Goal: Information Seeking & Learning: Check status

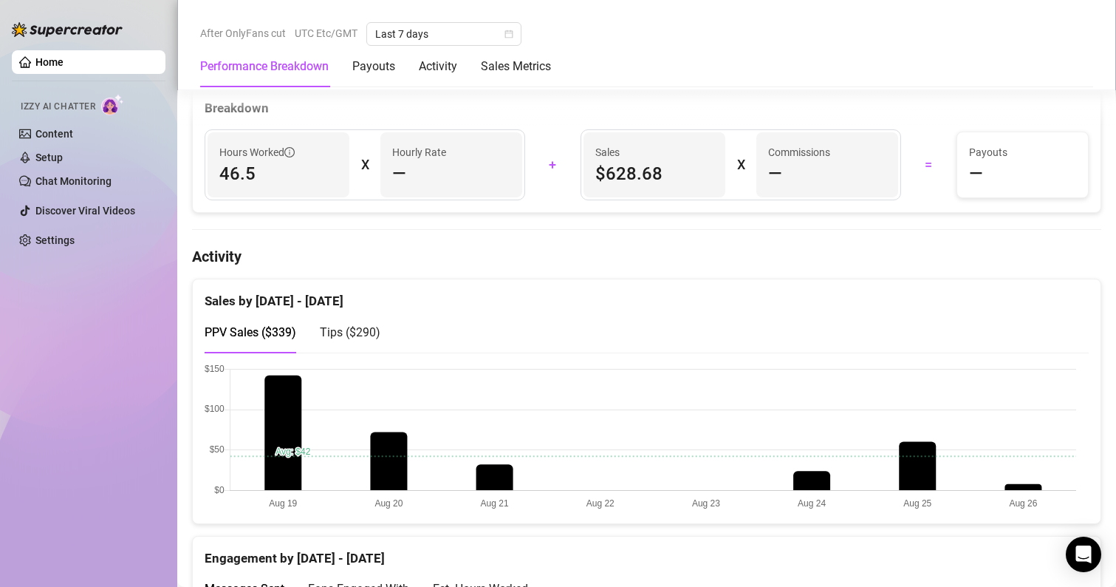
scroll to position [680, 0]
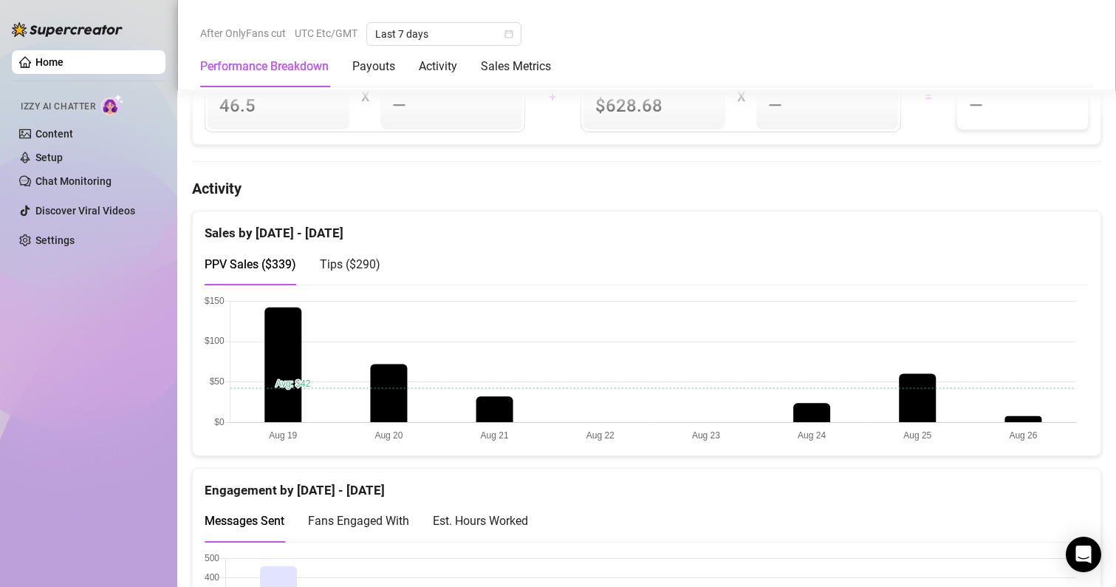
click at [345, 258] on span "Tips ( $290 )" at bounding box center [350, 264] width 61 height 14
click at [251, 268] on span "PPV Sales ( $339 )" at bounding box center [251, 264] width 92 height 14
click at [369, 253] on div "Tips ( $290 )" at bounding box center [350, 264] width 61 height 42
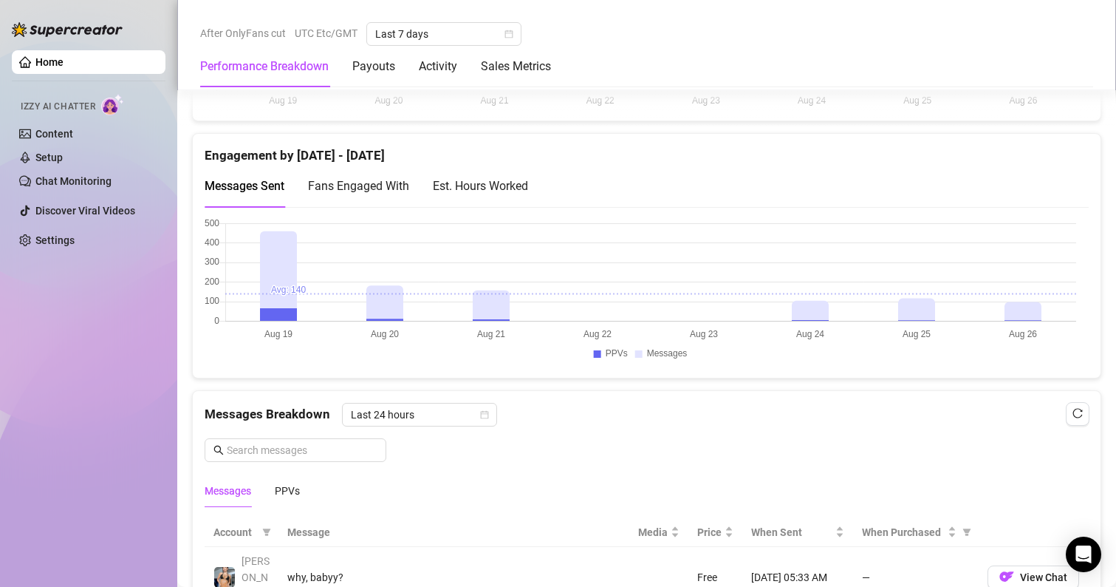
scroll to position [1039, 0]
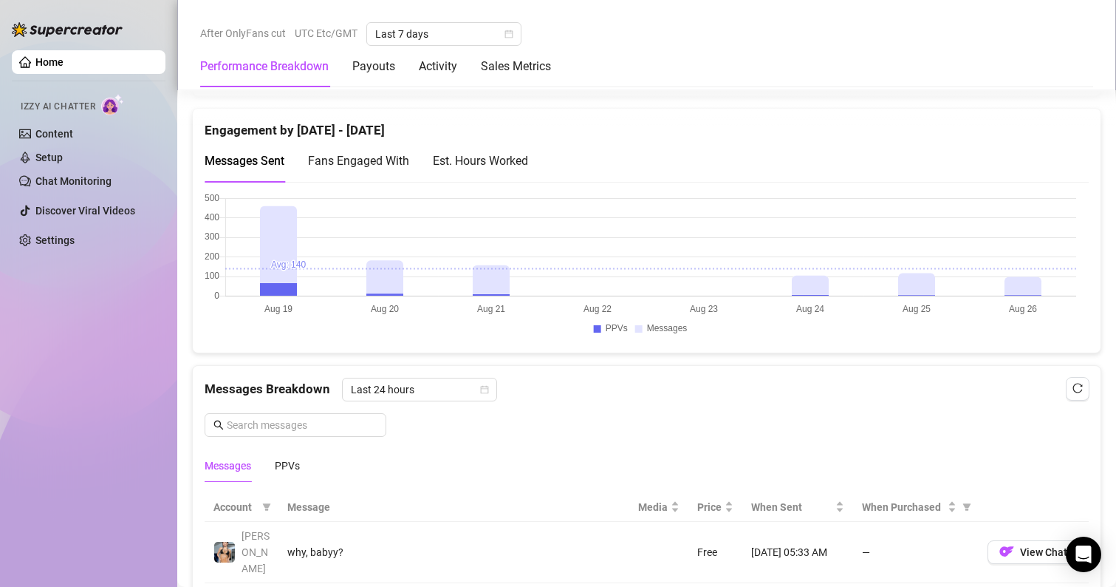
click at [387, 163] on span "Fans Engaged With" at bounding box center [358, 161] width 101 height 14
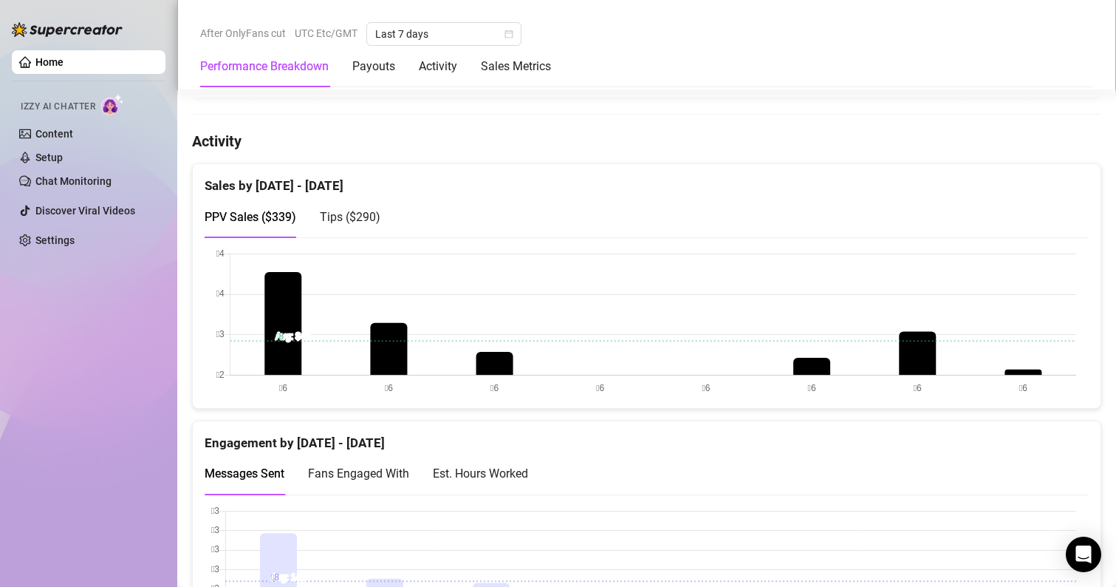
scroll to position [729, 0]
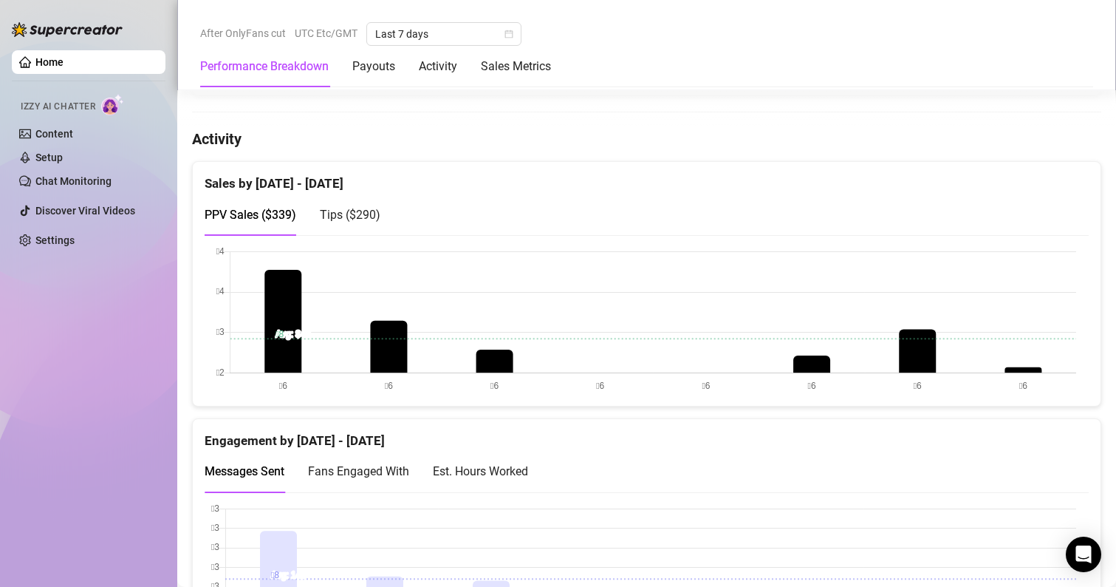
click at [379, 228] on div "Tips ( $290 )" at bounding box center [350, 215] width 61 height 42
click at [362, 58] on div "Payouts" at bounding box center [373, 67] width 43 height 18
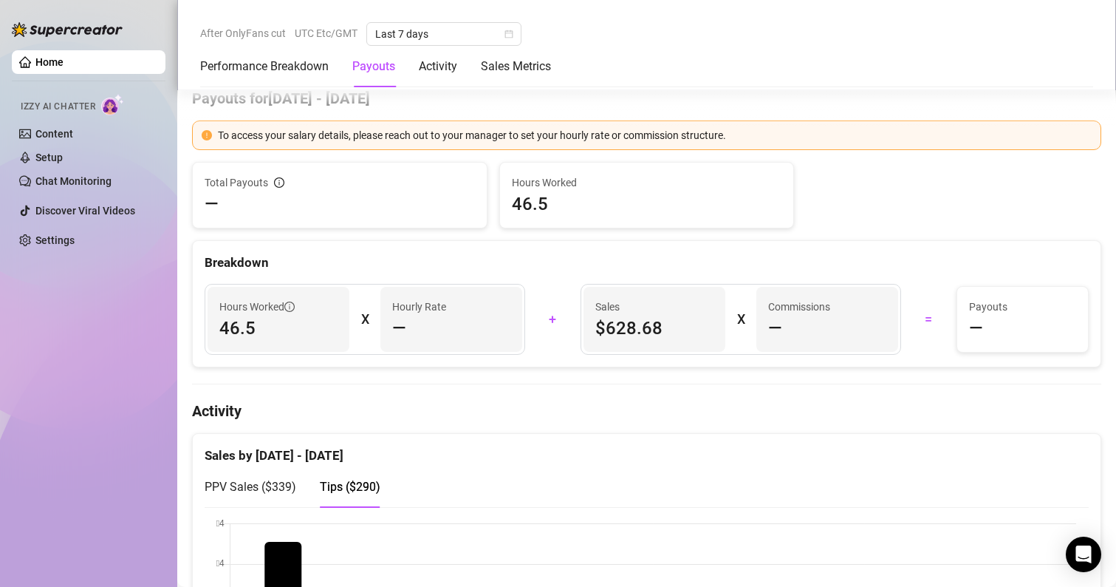
scroll to position [448, 0]
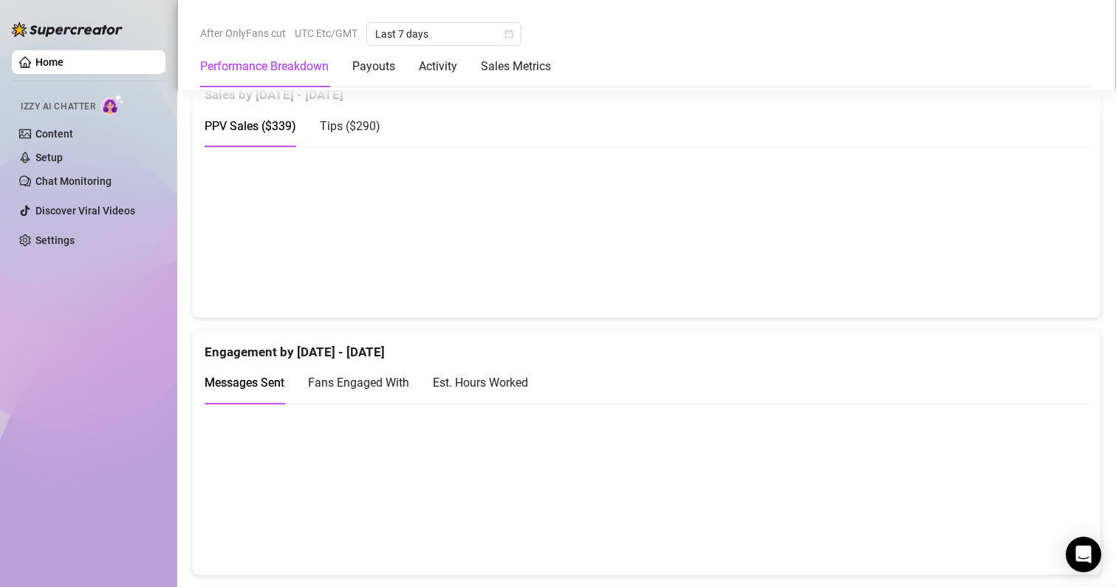
scroll to position [822, 0]
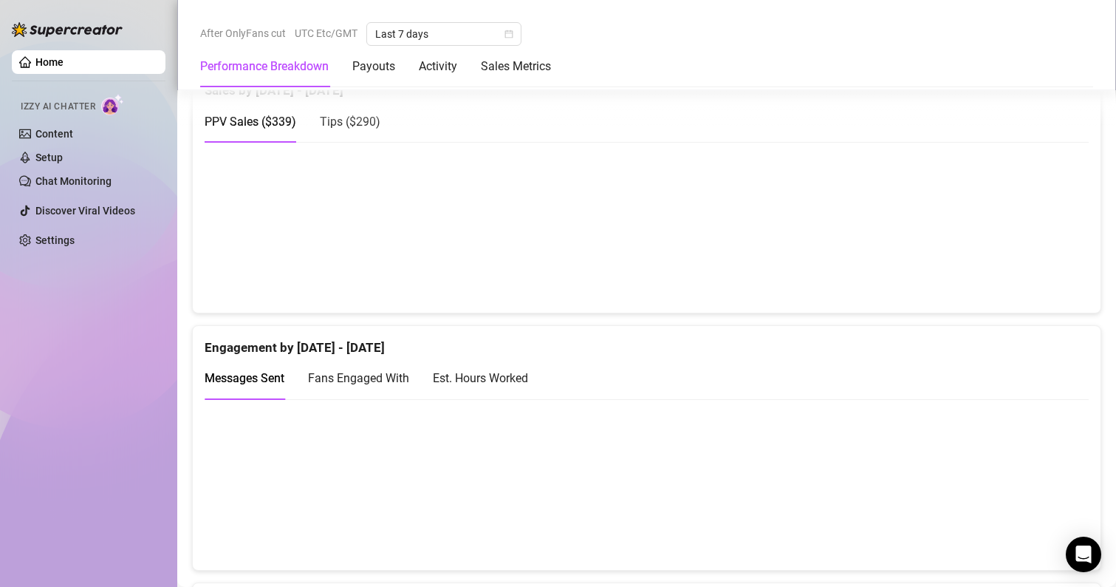
click at [383, 386] on div "Fans Engaged With" at bounding box center [358, 378] width 101 height 18
